Goal: Information Seeking & Learning: Learn about a topic

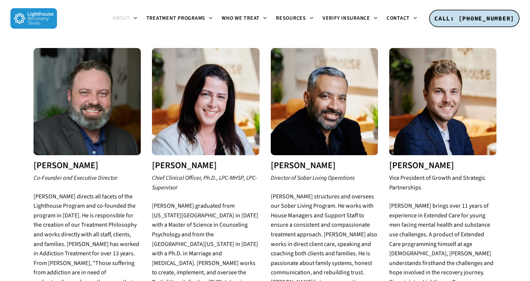
scroll to position [271, 0]
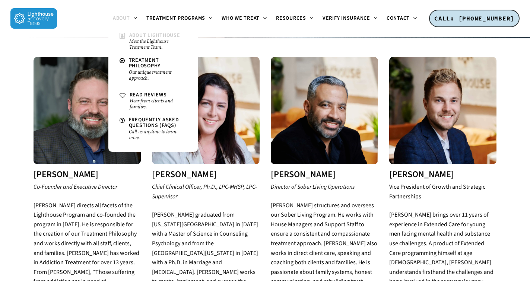
click at [149, 43] on small "Meet the Lighthouse Treatment Team." at bounding box center [157, 44] width 57 height 12
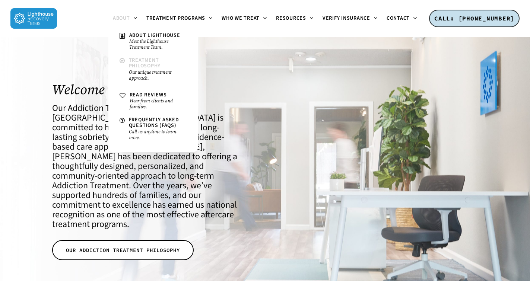
click at [138, 64] on span "Treatment Philosophy" at bounding box center [145, 63] width 32 height 13
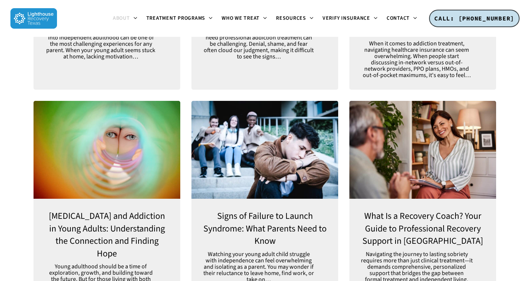
scroll to position [2049, 0]
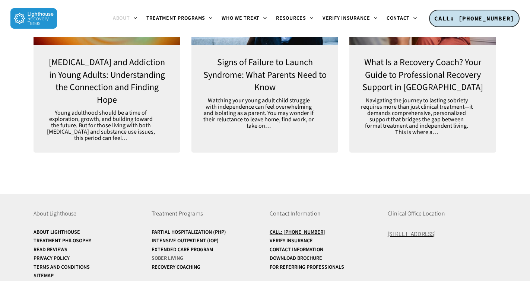
click at [170, 256] on link "Sober Living" at bounding box center [206, 259] width 109 height 6
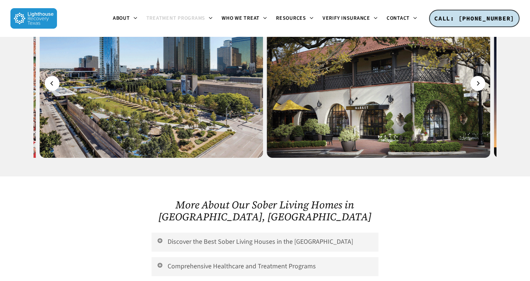
scroll to position [1366, 0]
